Goal: Task Accomplishment & Management: Complete application form

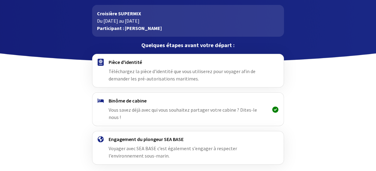
scroll to position [30, 0]
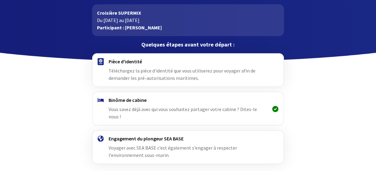
click at [211, 72] on span "Téléchargez la pièce d'identité que vous utiliserez pour voyager afin de demand…" at bounding box center [181, 74] width 147 height 13
click at [115, 61] on h4 "Pièce d'identité" at bounding box center [187, 61] width 159 height 6
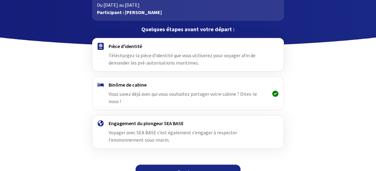
scroll to position [49, 0]
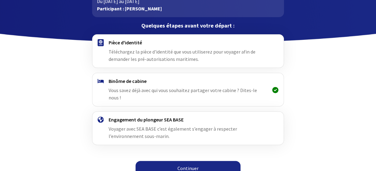
click at [191, 161] on link "Continuer" at bounding box center [187, 168] width 105 height 15
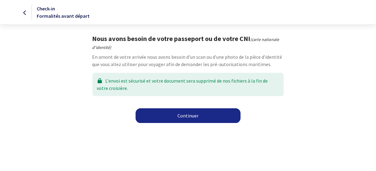
click at [164, 113] on link "Continuer" at bounding box center [187, 115] width 105 height 15
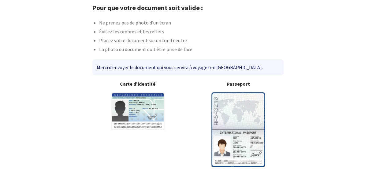
scroll to position [32, 0]
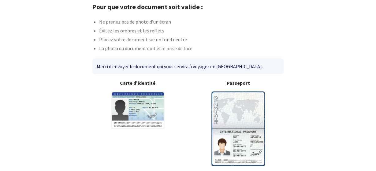
click at [233, 113] on img at bounding box center [237, 128] width 53 height 74
